Goal: Use online tool/utility: Utilize a website feature to perform a specific function

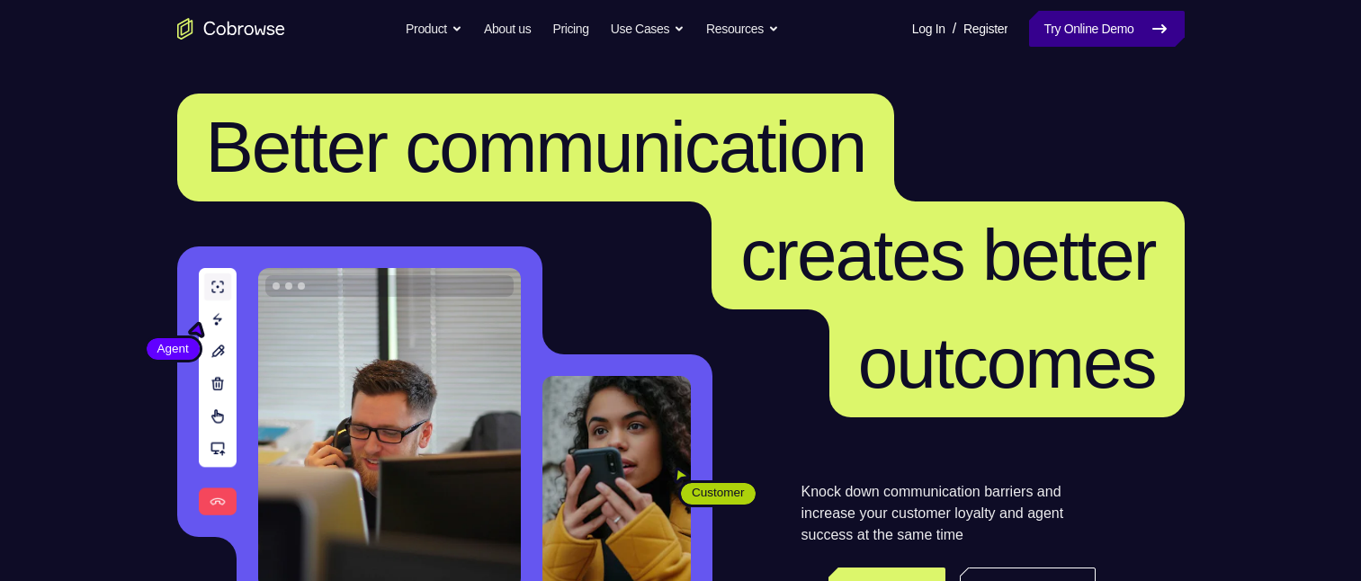
click at [1072, 28] on link "Try Online Demo" at bounding box center [1106, 29] width 155 height 36
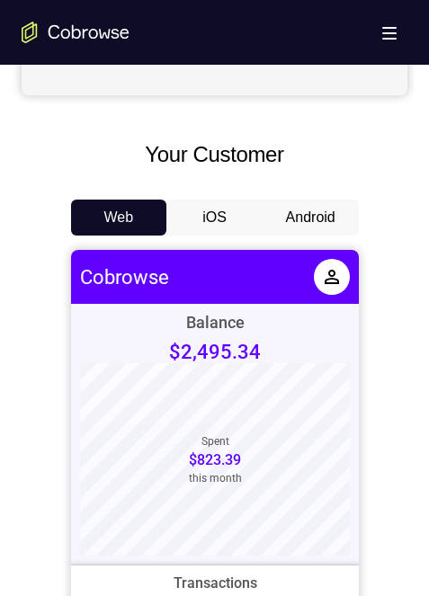
click at [309, 202] on button "Android" at bounding box center [311, 218] width 96 height 36
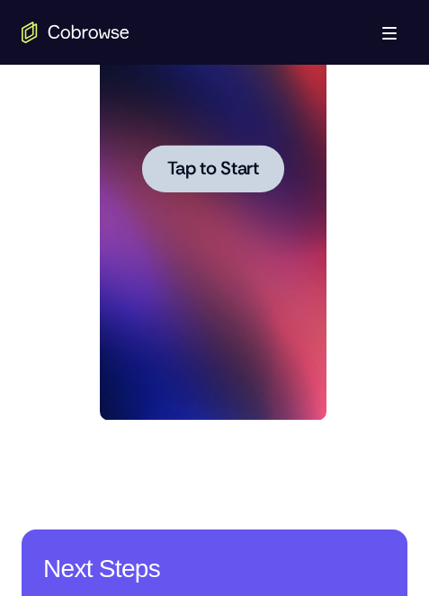
scroll to position [989, 0]
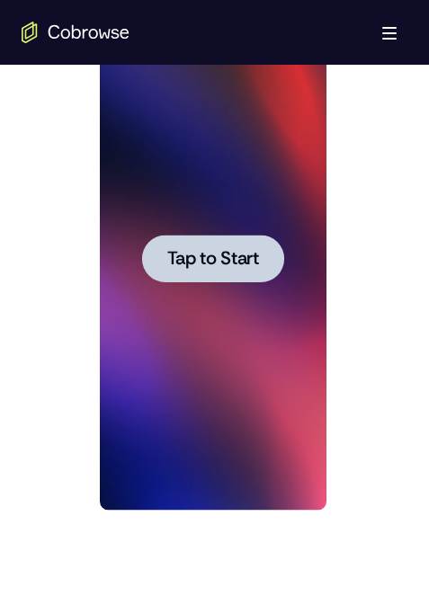
click at [234, 253] on span "Tap to Start" at bounding box center [213, 259] width 92 height 18
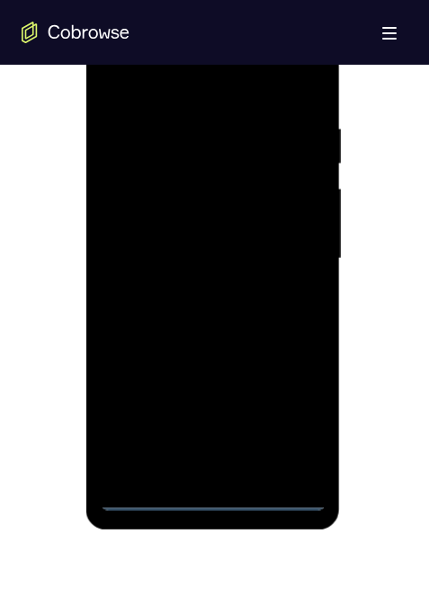
click at [222, 495] on div at bounding box center [213, 259] width 227 height 504
click at [209, 495] on div at bounding box center [213, 259] width 227 height 504
click at [212, 497] on div at bounding box center [213, 259] width 227 height 504
click at [173, 166] on div at bounding box center [213, 259] width 227 height 504
drag, startPoint x: 191, startPoint y: 366, endPoint x: 246, endPoint y: 130, distance: 243.1
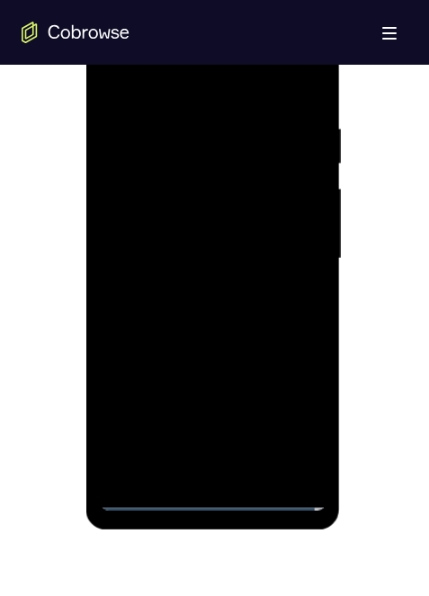
click at [245, 138] on div at bounding box center [213, 259] width 227 height 504
click at [135, 229] on div at bounding box center [213, 259] width 227 height 504
click at [230, 271] on div at bounding box center [213, 259] width 227 height 504
click at [210, 465] on div at bounding box center [213, 259] width 227 height 504
click at [201, 192] on div at bounding box center [213, 259] width 227 height 504
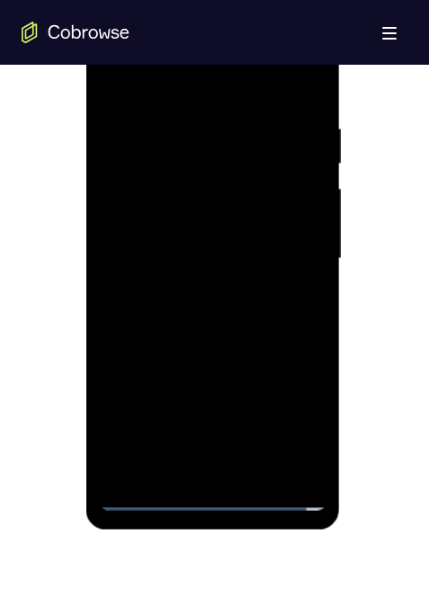
click at [193, 146] on div at bounding box center [213, 259] width 227 height 504
click at [199, 201] on div at bounding box center [213, 259] width 227 height 504
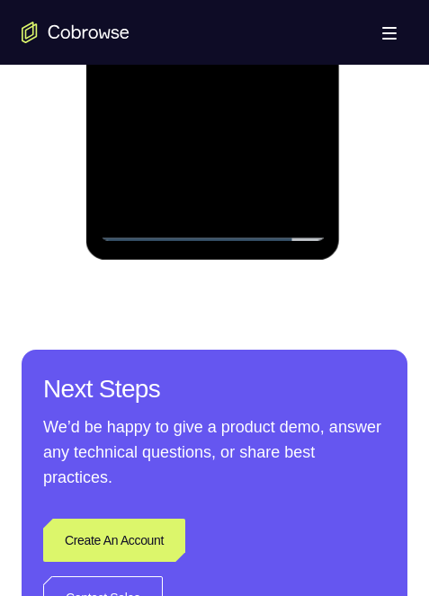
scroll to position [1169, 0]
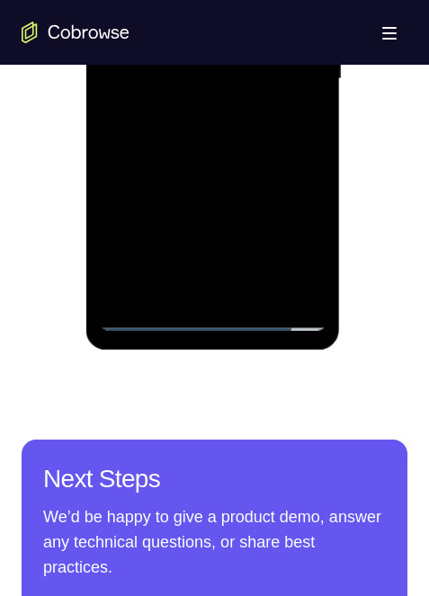
click at [288, 111] on div at bounding box center [213, 79] width 227 height 504
click at [282, 273] on div at bounding box center [213, 79] width 227 height 504
click at [292, 284] on div at bounding box center [213, 79] width 227 height 504
click at [207, 289] on div at bounding box center [213, 79] width 227 height 504
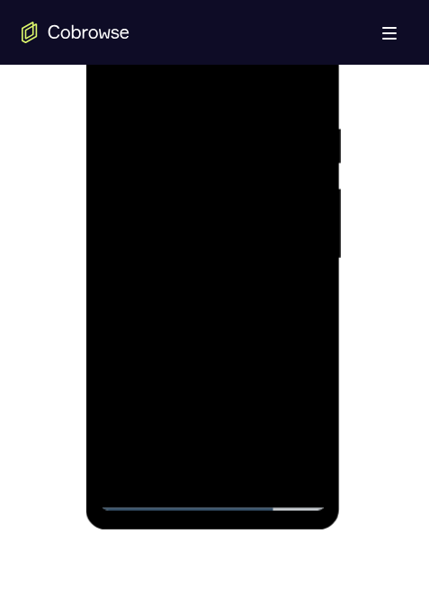
scroll to position [900, 0]
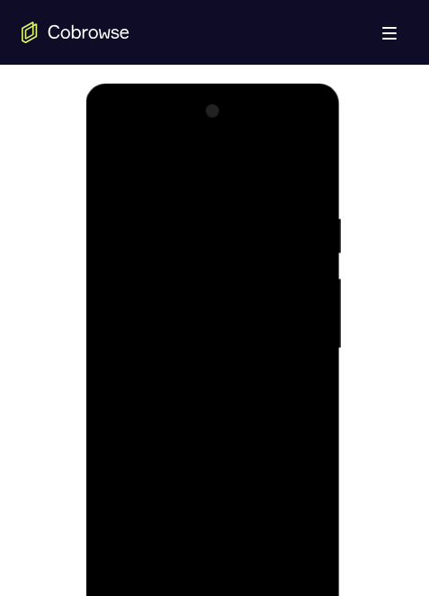
click at [298, 331] on div at bounding box center [213, 349] width 227 height 504
click at [193, 235] on div at bounding box center [213, 349] width 227 height 504
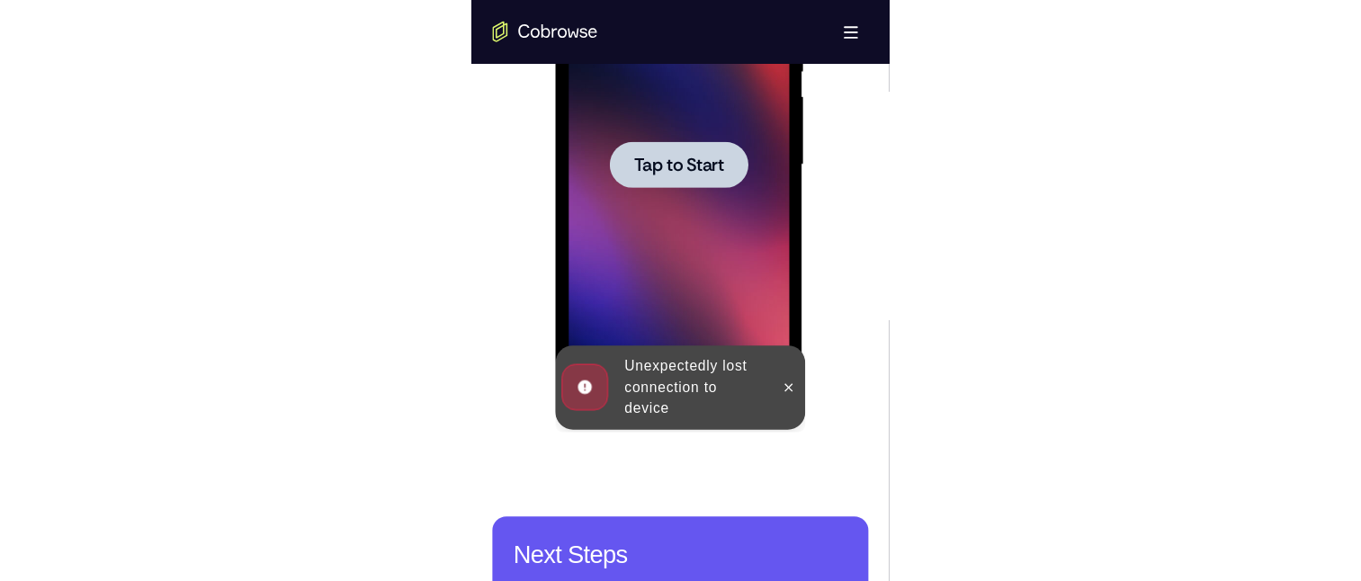
scroll to position [0, 0]
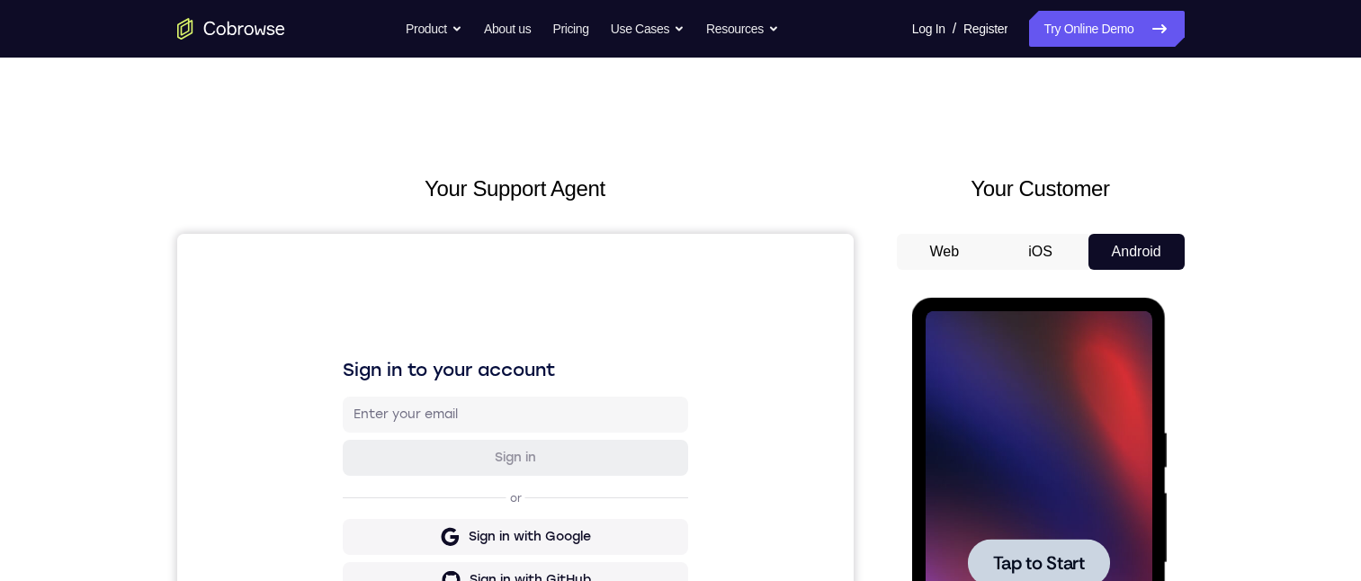
click at [1036, 564] on span "Tap to Start" at bounding box center [1039, 563] width 92 height 18
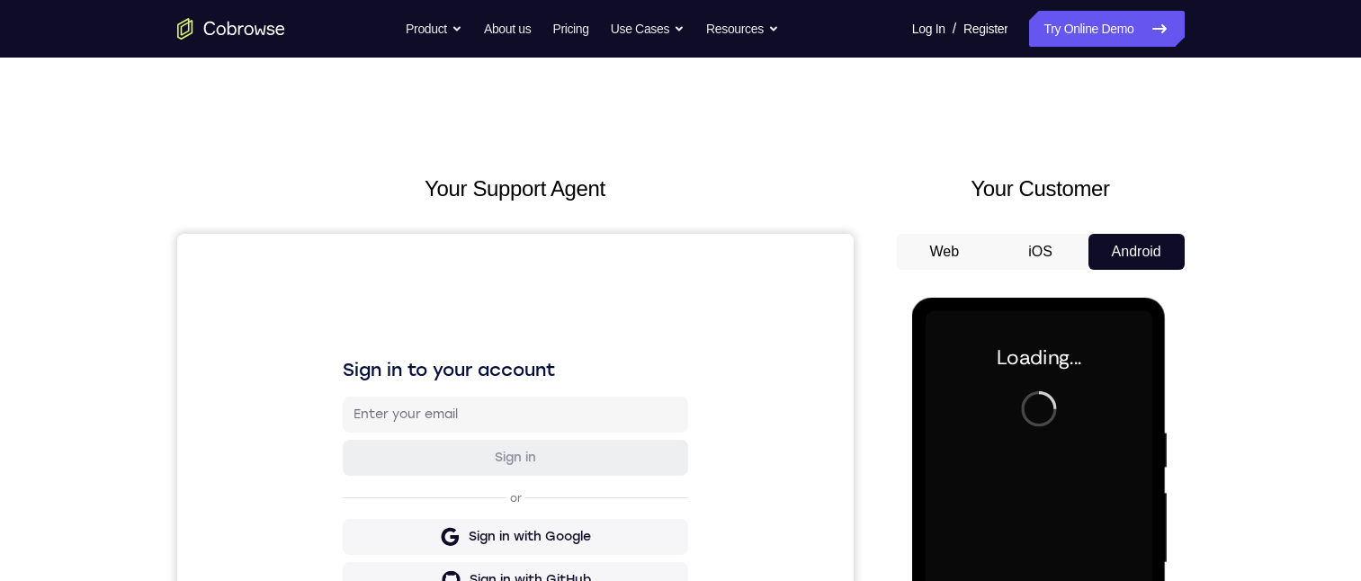
scroll to position [180, 0]
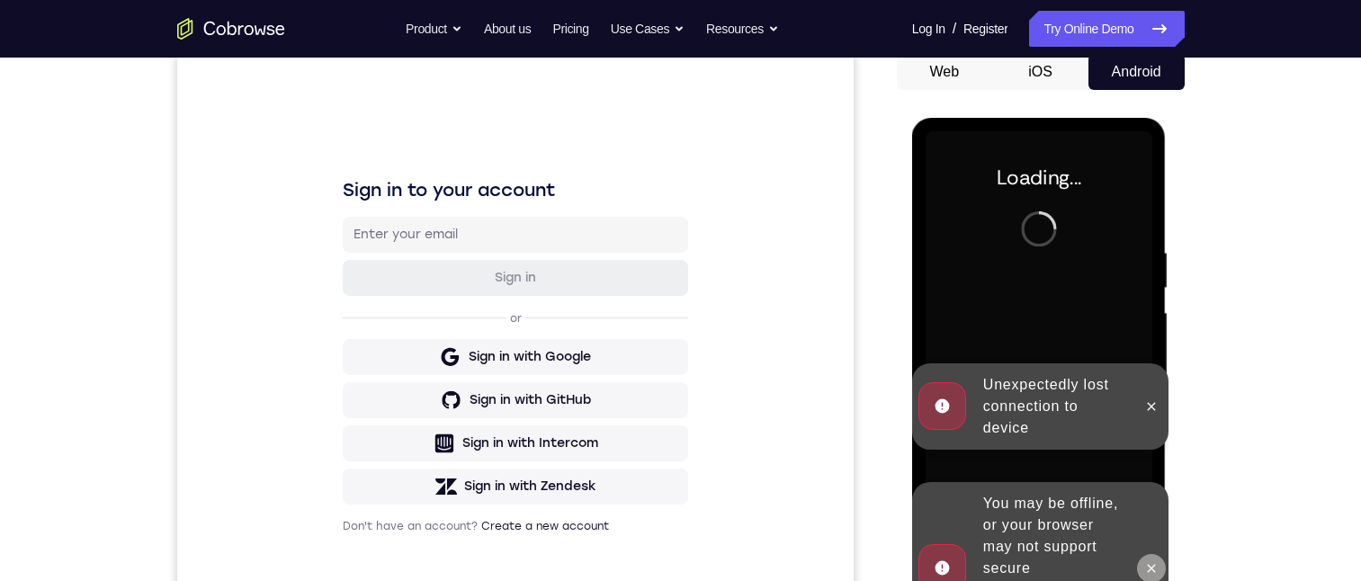
drag, startPoint x: 1156, startPoint y: 558, endPoint x: 2081, endPoint y: 680, distance: 932.8
click at [1156, 561] on icon at bounding box center [1151, 568] width 14 height 14
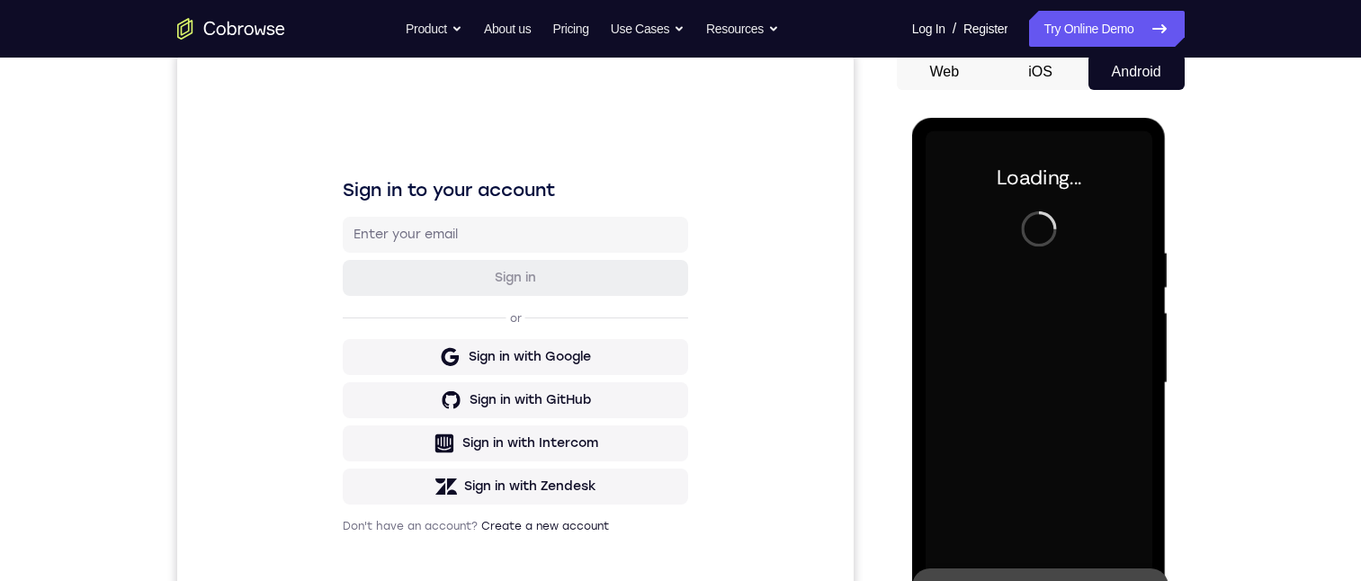
scroll to position [270, 0]
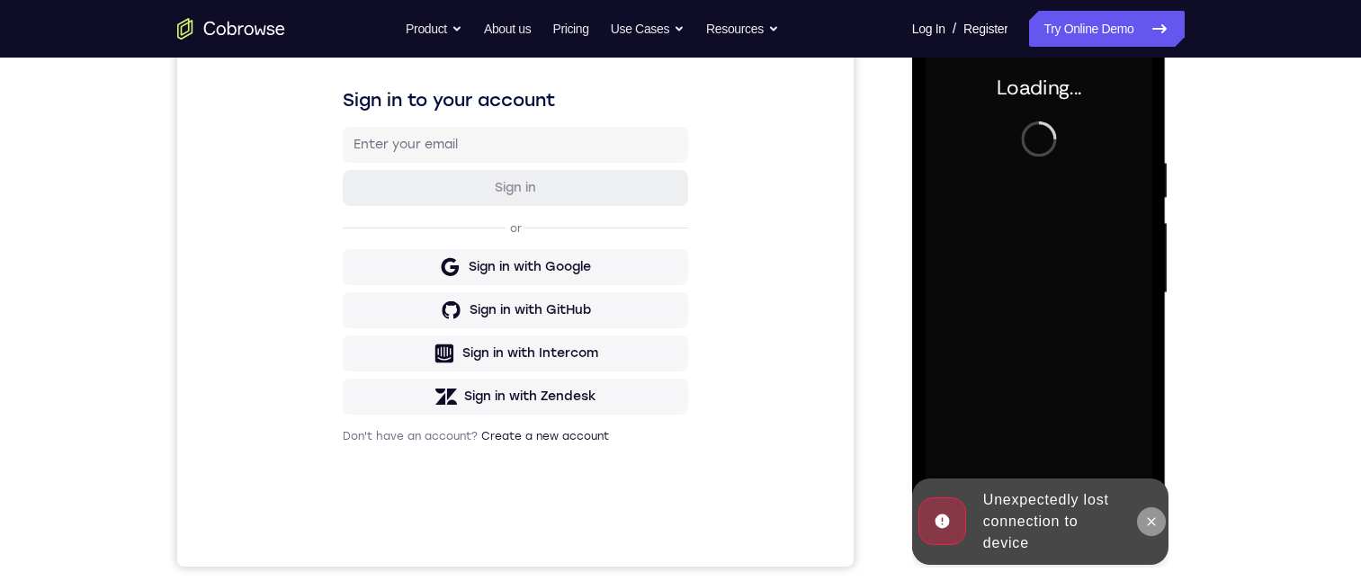
click at [1156, 523] on icon at bounding box center [1151, 522] width 14 height 14
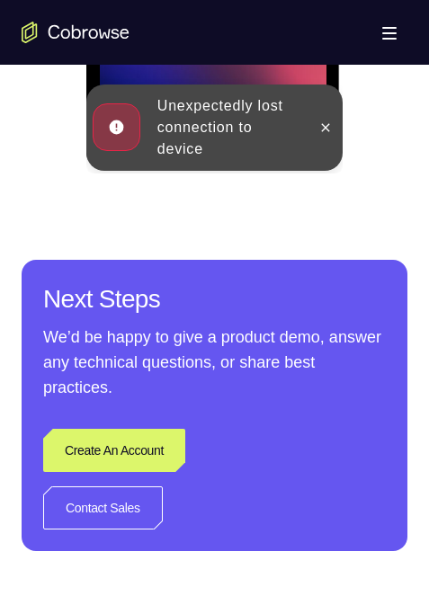
scroll to position [989, 0]
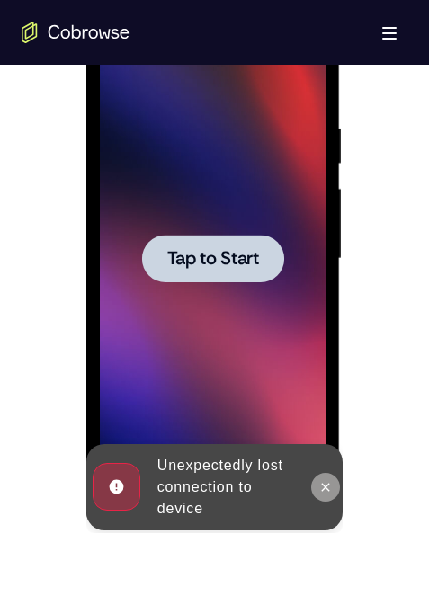
click at [322, 488] on icon at bounding box center [325, 487] width 14 height 14
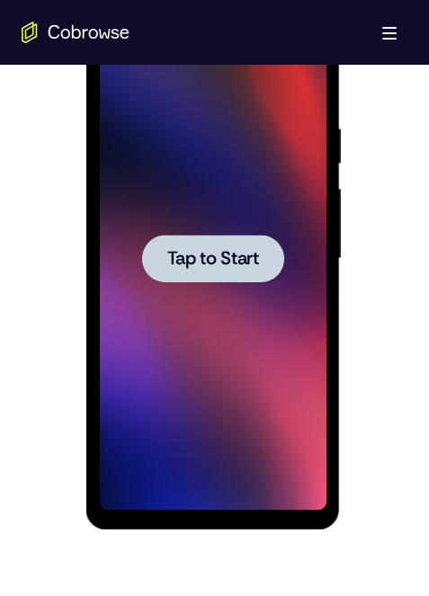
drag, startPoint x: 251, startPoint y: 264, endPoint x: 262, endPoint y: 280, distance: 19.5
click at [252, 263] on span "Tap to Start" at bounding box center [213, 259] width 92 height 18
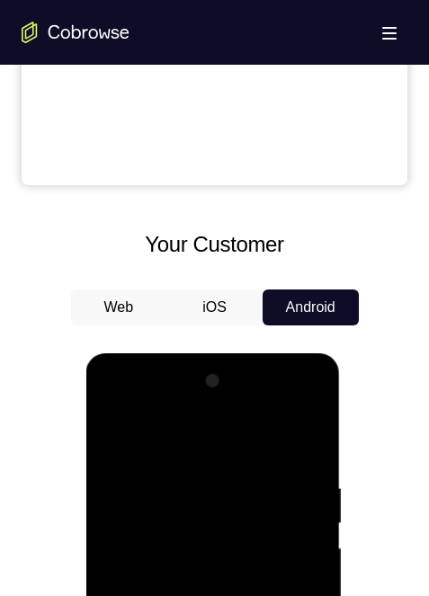
scroll to position [1079, 0]
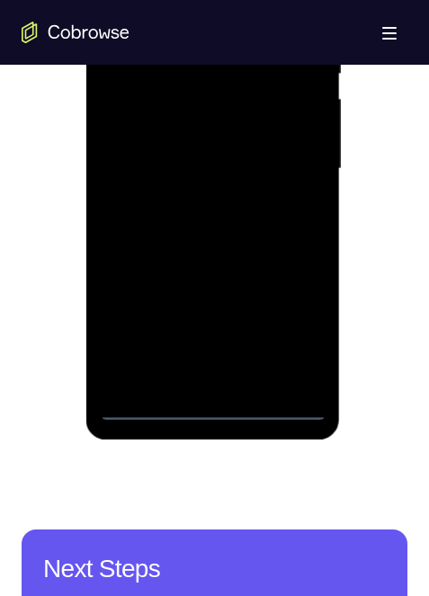
drag, startPoint x: 214, startPoint y: 411, endPoint x: 375, endPoint y: 206, distance: 260.8
click at [214, 411] on div at bounding box center [213, 169] width 227 height 504
drag, startPoint x: 204, startPoint y: 211, endPoint x: 175, endPoint y: 65, distance: 149.6
click at [204, 0] on div at bounding box center [213, 169] width 227 height 504
click at [140, 130] on div at bounding box center [213, 169] width 227 height 504
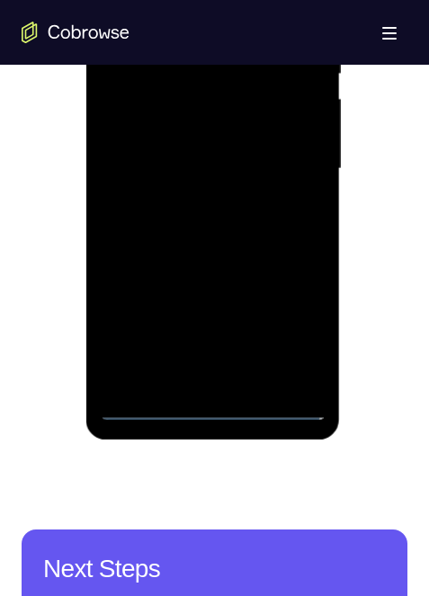
click at [194, 180] on div at bounding box center [213, 169] width 227 height 504
click at [228, 371] on div at bounding box center [213, 169] width 227 height 504
click at [161, 104] on div at bounding box center [213, 169] width 227 height 504
click at [182, 58] on div at bounding box center [213, 169] width 227 height 504
drag, startPoint x: 181, startPoint y: 111, endPoint x: 263, endPoint y: 108, distance: 81.9
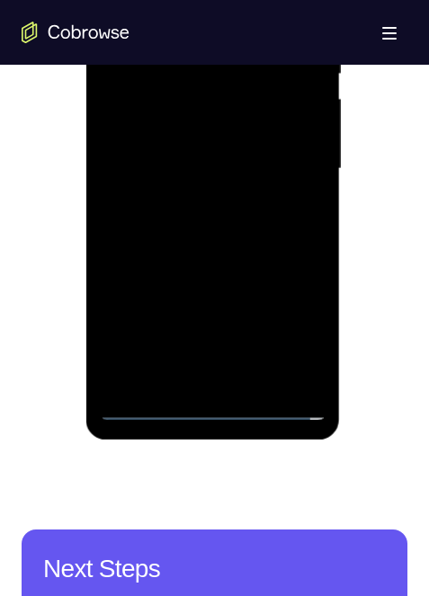
click at [182, 110] on div at bounding box center [213, 169] width 227 height 504
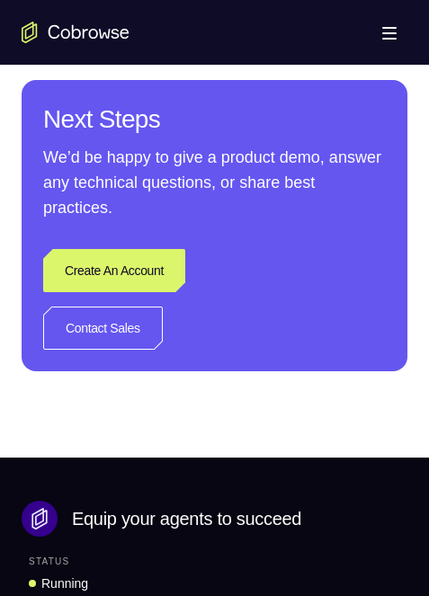
scroll to position [1349, 0]
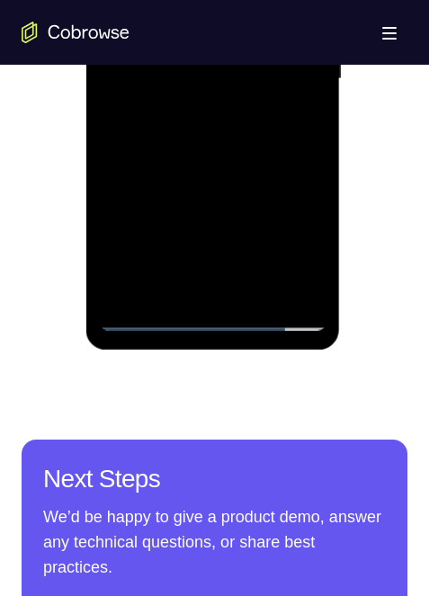
click at [299, 68] on div at bounding box center [213, 79] width 227 height 504
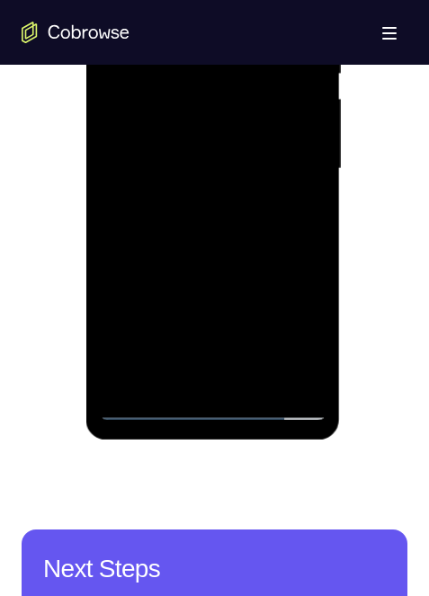
scroll to position [989, 0]
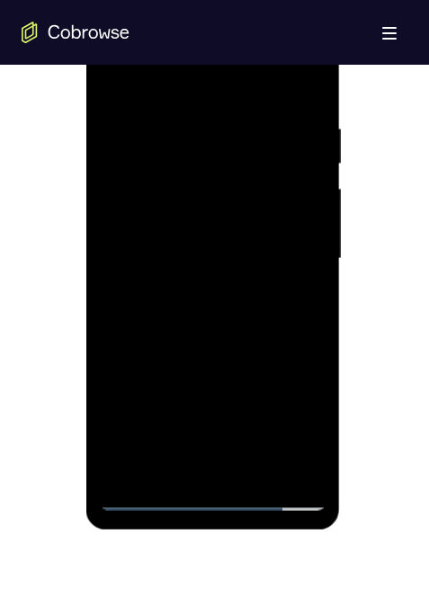
click at [213, 153] on div at bounding box center [213, 259] width 227 height 504
click at [206, 348] on div at bounding box center [213, 259] width 227 height 504
click at [112, 42] on div at bounding box center [213, 259] width 227 height 504
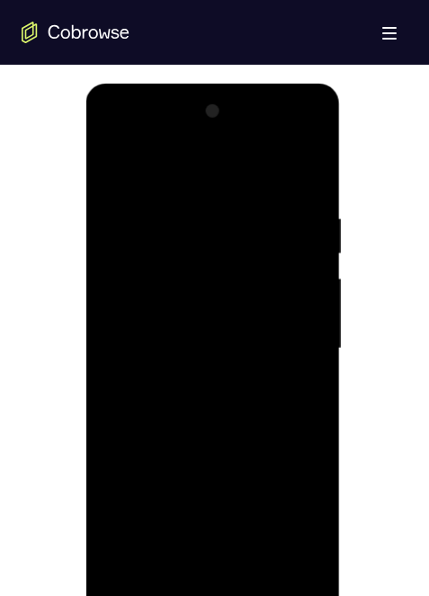
click at [211, 288] on div at bounding box center [213, 349] width 227 height 504
click at [214, 318] on div at bounding box center [213, 349] width 227 height 504
click at [155, 578] on div at bounding box center [213, 349] width 227 height 504
click at [140, 580] on div at bounding box center [213, 349] width 227 height 504
click at [120, 138] on div at bounding box center [213, 349] width 227 height 504
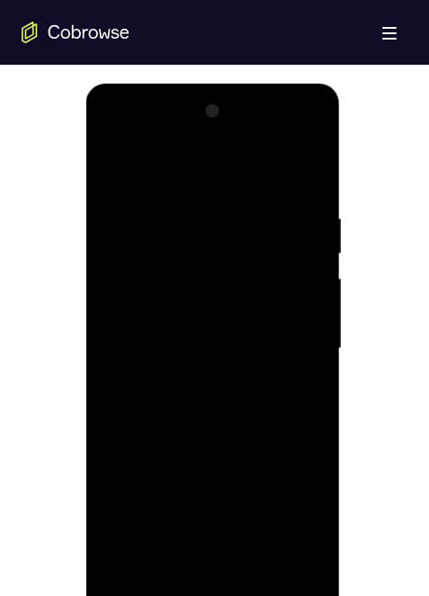
click at [173, 266] on div at bounding box center [213, 349] width 227 height 504
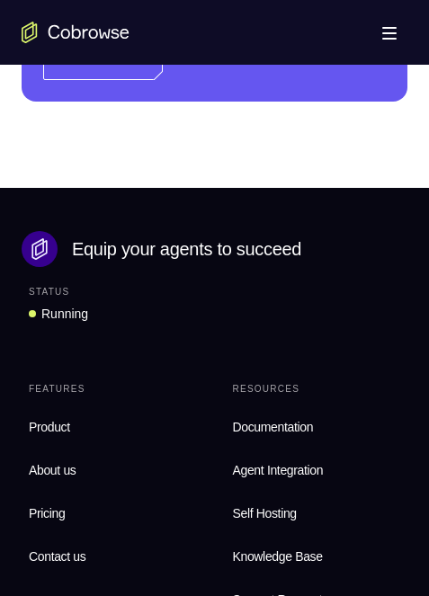
scroll to position [989, 0]
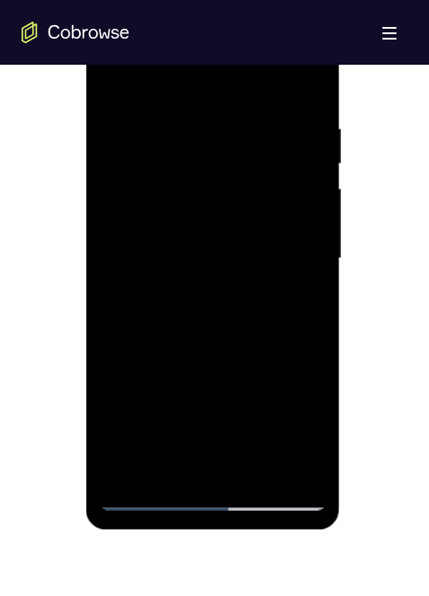
click at [143, 497] on div at bounding box center [213, 259] width 227 height 504
click at [155, 226] on div at bounding box center [213, 259] width 227 height 504
click at [145, 496] on div at bounding box center [213, 259] width 227 height 504
click at [192, 182] on div at bounding box center [213, 259] width 227 height 504
click at [210, 169] on div at bounding box center [213, 259] width 227 height 504
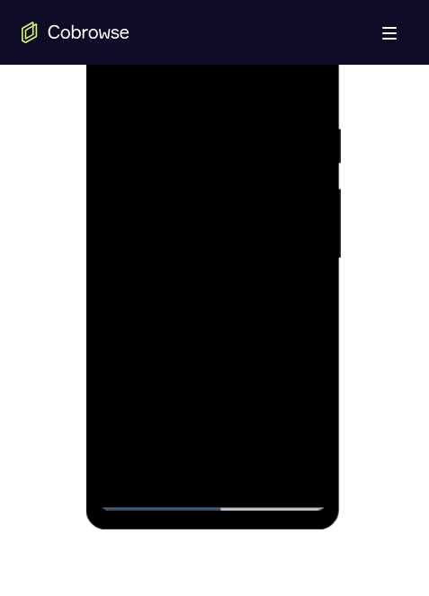
click at [184, 163] on div at bounding box center [213, 259] width 227 height 504
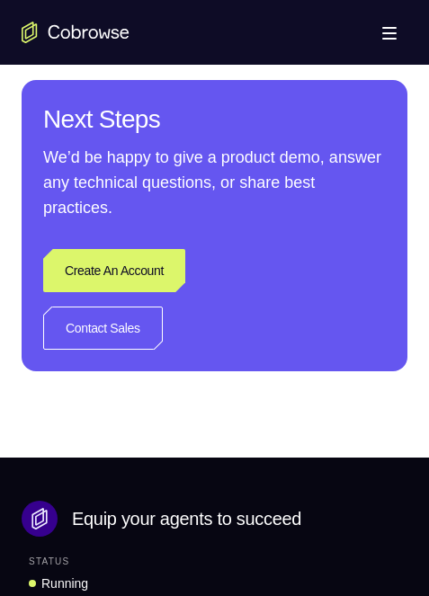
scroll to position [900, 0]
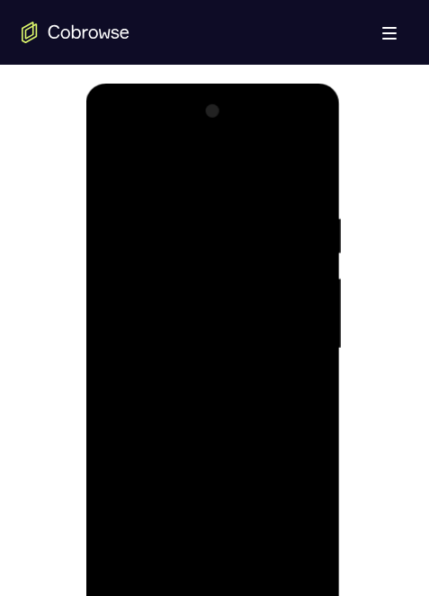
click at [183, 487] on div at bounding box center [213, 349] width 227 height 504
click at [111, 137] on div at bounding box center [213, 349] width 227 height 504
click at [119, 138] on div at bounding box center [213, 349] width 227 height 504
click at [144, 580] on div at bounding box center [213, 349] width 227 height 504
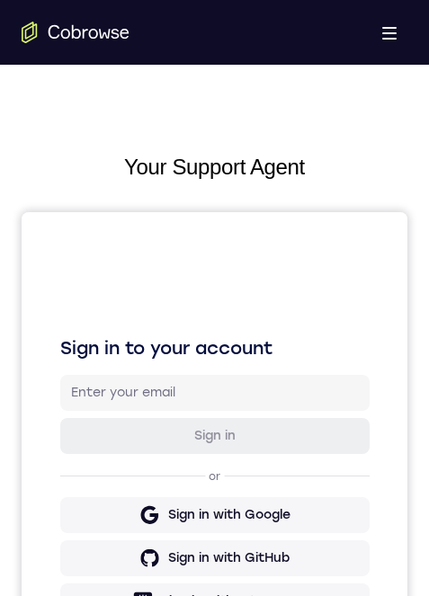
drag, startPoint x: 176, startPoint y: 1097, endPoint x: 176, endPoint y: 1185, distance: 87.3
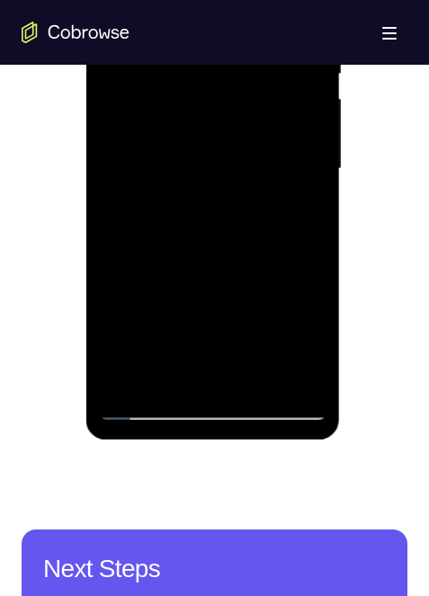
click at [207, 47] on div at bounding box center [213, 169] width 227 height 504
click at [207, 80] on div at bounding box center [213, 169] width 227 height 504
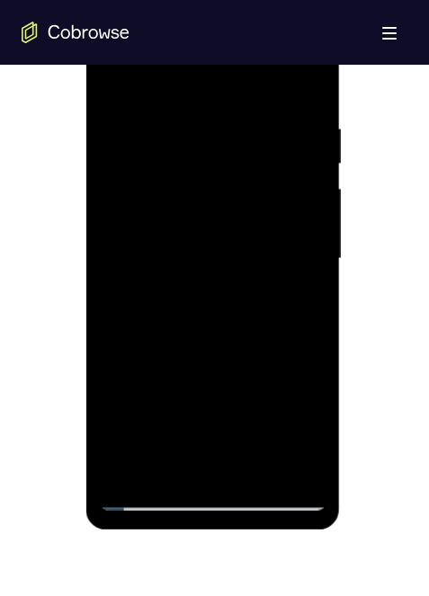
click at [226, 309] on div at bounding box center [213, 259] width 227 height 504
click at [237, 364] on div at bounding box center [213, 259] width 227 height 504
click at [229, 207] on div at bounding box center [213, 259] width 227 height 504
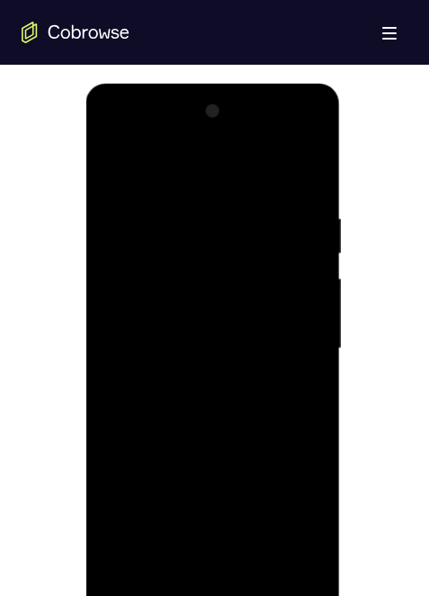
click at [150, 580] on div at bounding box center [213, 349] width 227 height 504
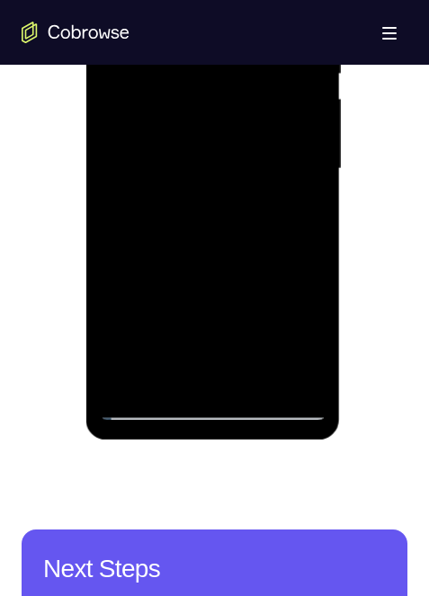
click at [159, 411] on div at bounding box center [213, 169] width 227 height 504
click at [189, 331] on div at bounding box center [213, 169] width 227 height 504
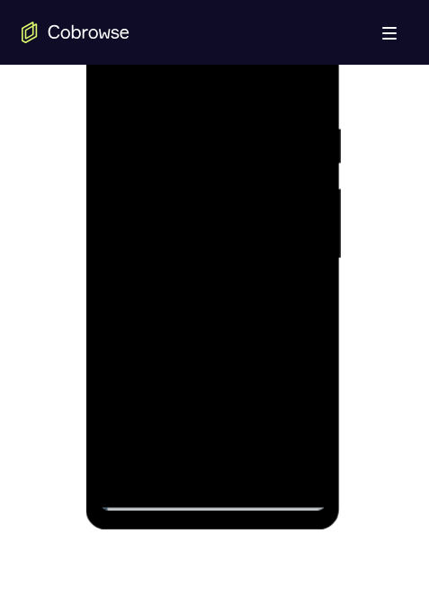
click at [112, 43] on div at bounding box center [213, 259] width 227 height 504
drag, startPoint x: 112, startPoint y: 55, endPoint x: 150, endPoint y: 69, distance: 40.4
click at [112, 54] on div at bounding box center [213, 259] width 227 height 504
click at [124, 56] on div at bounding box center [213, 259] width 227 height 504
click at [208, 272] on div at bounding box center [213, 259] width 227 height 504
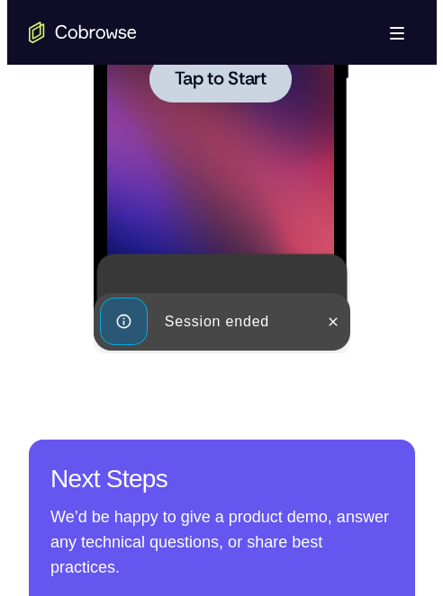
scroll to position [0, 0]
